Goal: Task Accomplishment & Management: Use online tool/utility

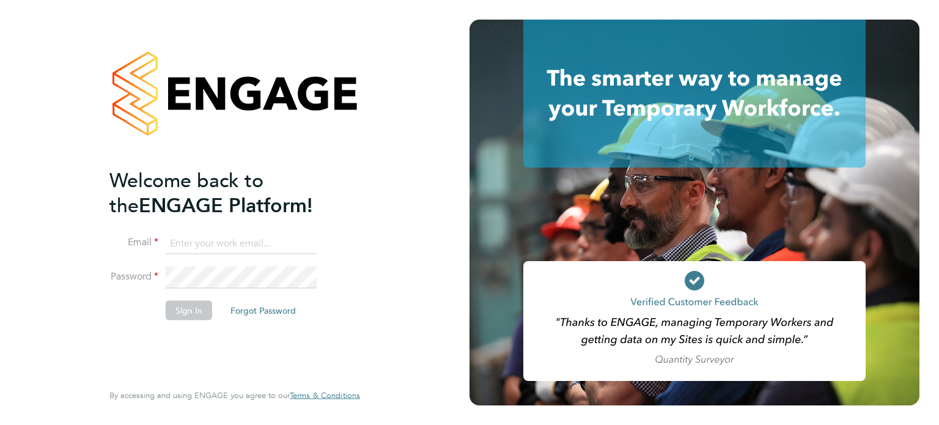
click at [193, 250] on input at bounding box center [241, 243] width 151 height 22
type input "[EMAIL_ADDRESS][DOMAIN_NAME]"
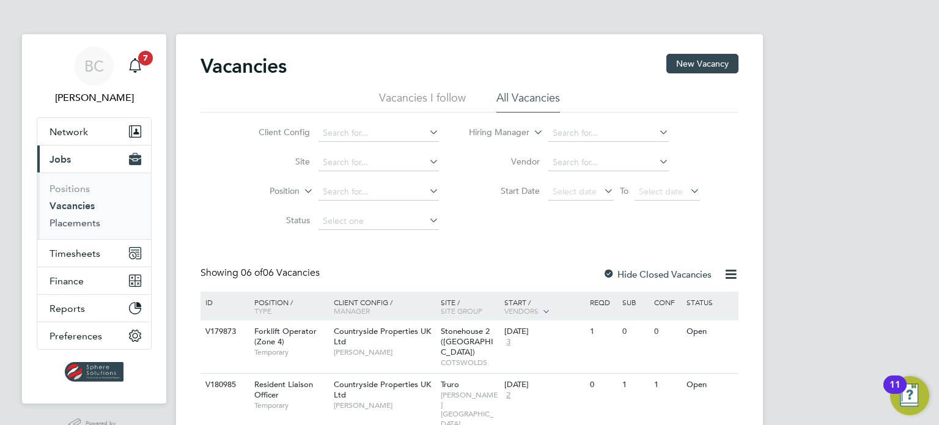
click at [82, 224] on link "Placements" at bounding box center [74, 223] width 51 height 12
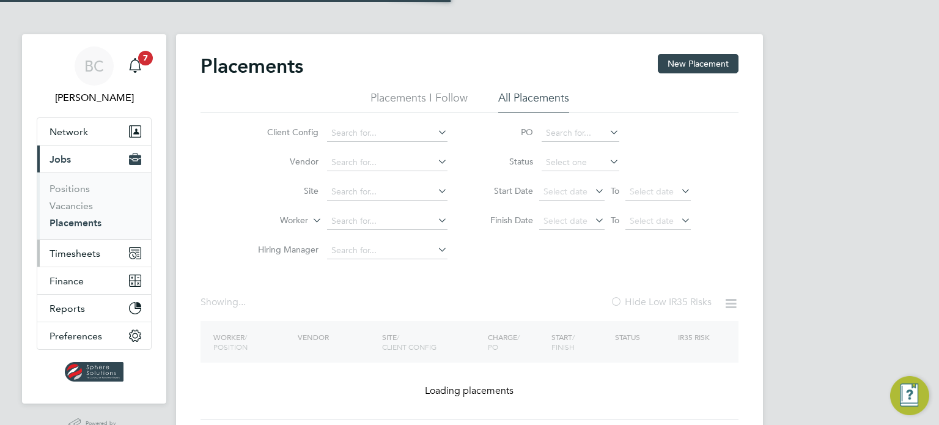
click at [82, 249] on span "Timesheets" at bounding box center [74, 253] width 51 height 12
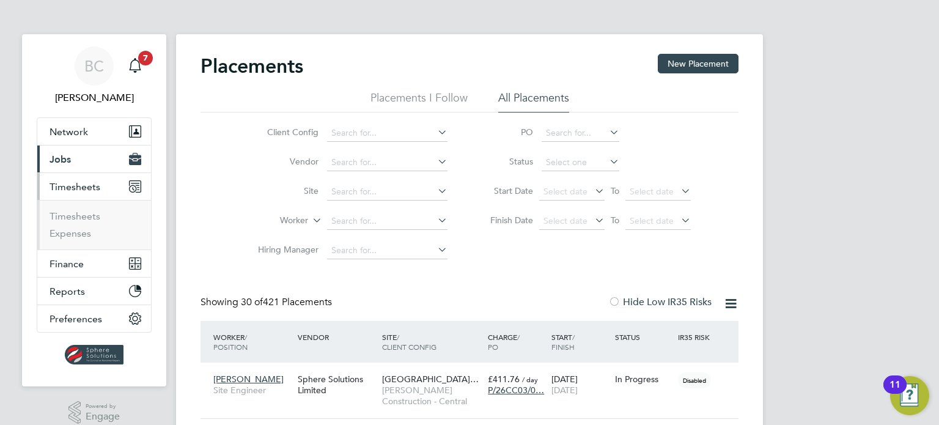
click at [65, 207] on ul "Timesheets Expenses" at bounding box center [94, 224] width 114 height 49
click at [71, 213] on link "Timesheets" at bounding box center [74, 216] width 51 height 12
